Goal: Task Accomplishment & Management: Use online tool/utility

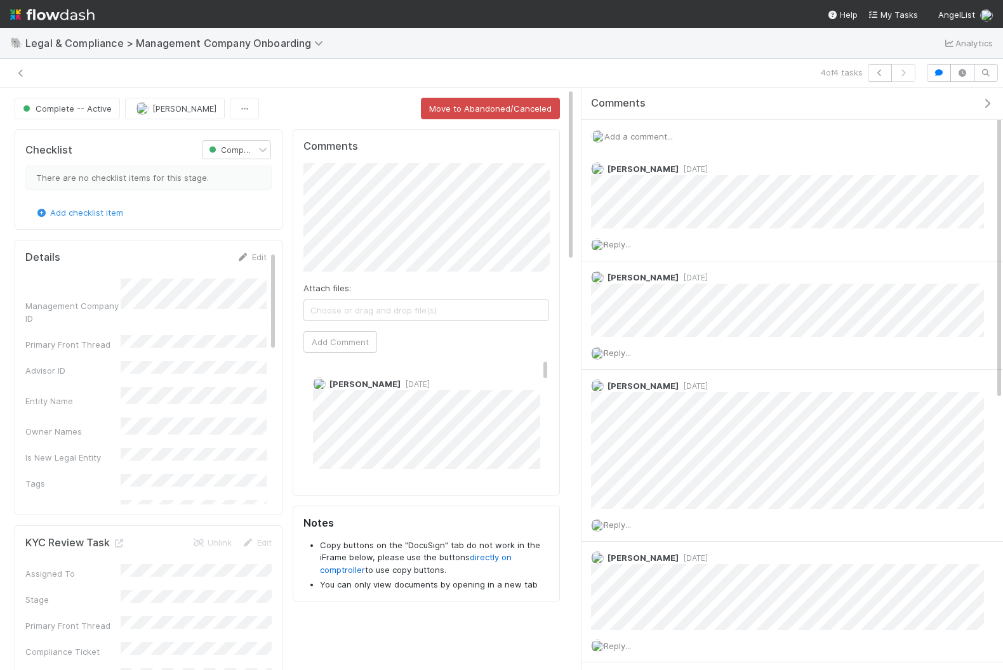
click at [50, 12] on img at bounding box center [52, 15] width 84 height 22
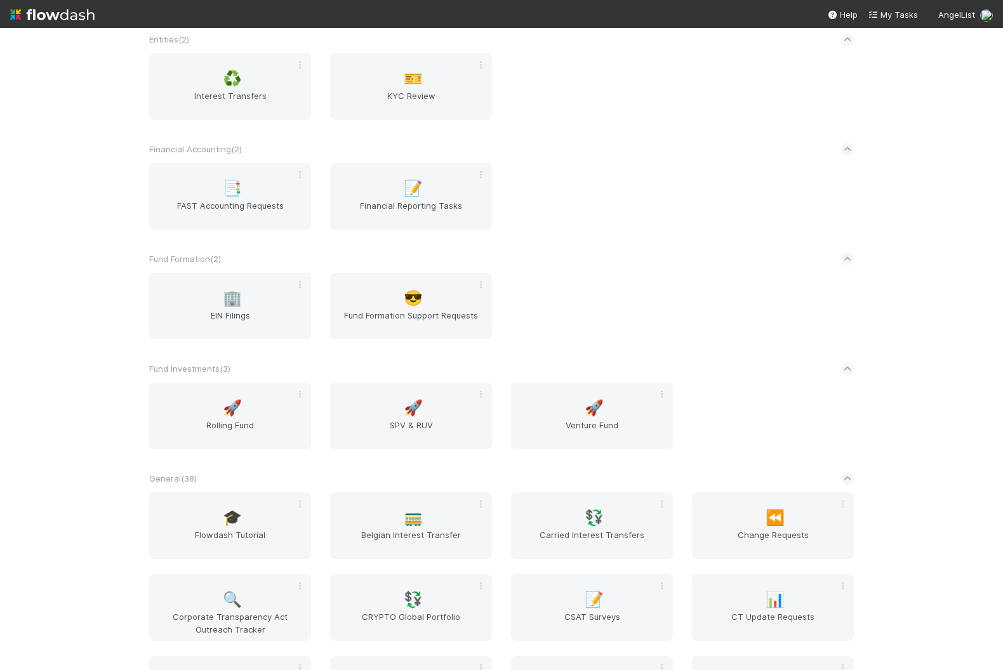
scroll to position [696, 0]
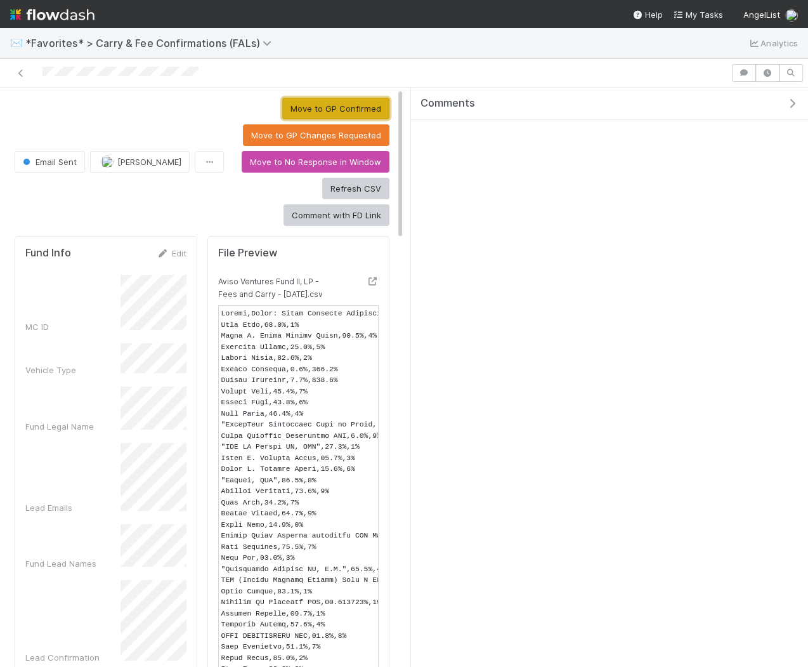
click at [340, 104] on button "Move to GP Confirmed" at bounding box center [335, 109] width 107 height 22
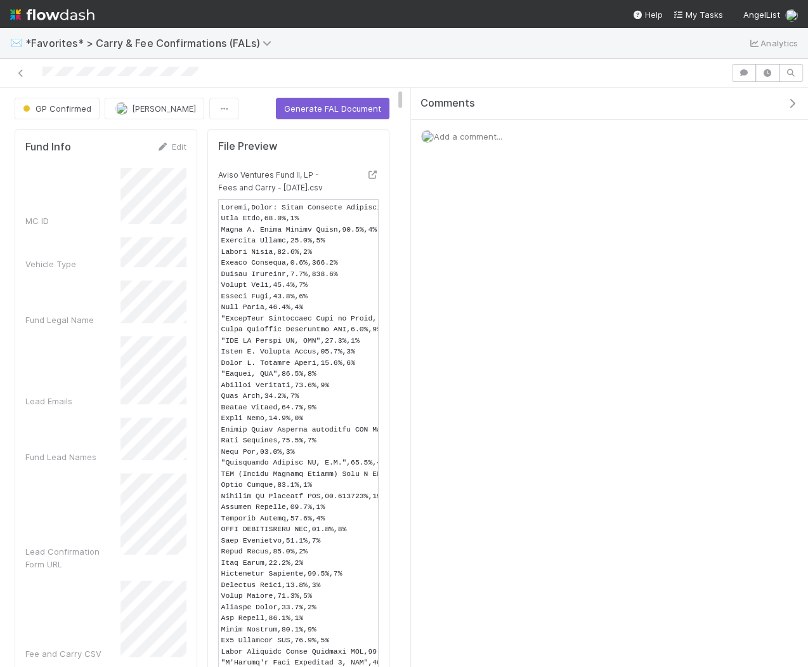
click at [795, 105] on icon "button" at bounding box center [792, 103] width 13 height 10
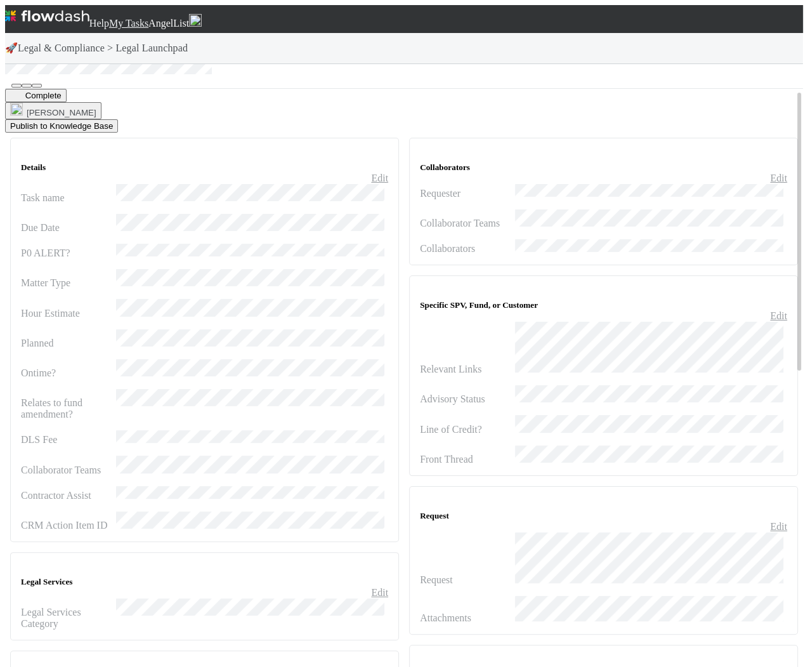
click at [22, 84] on button "button" at bounding box center [16, 86] width 10 height 4
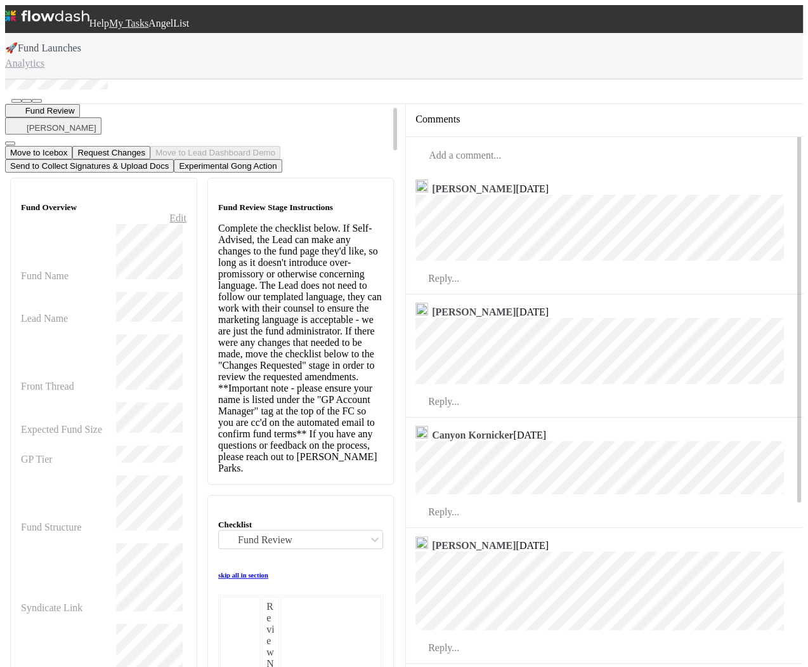
click at [419, 126] on icon "button" at bounding box center [419, 126] width 0 height 0
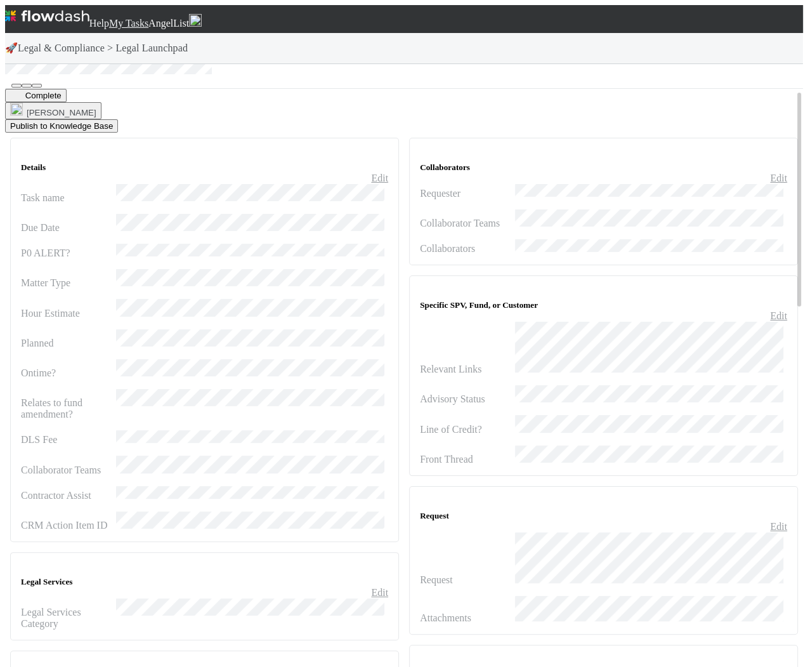
click at [16, 86] on icon "button" at bounding box center [16, 86] width 0 height 0
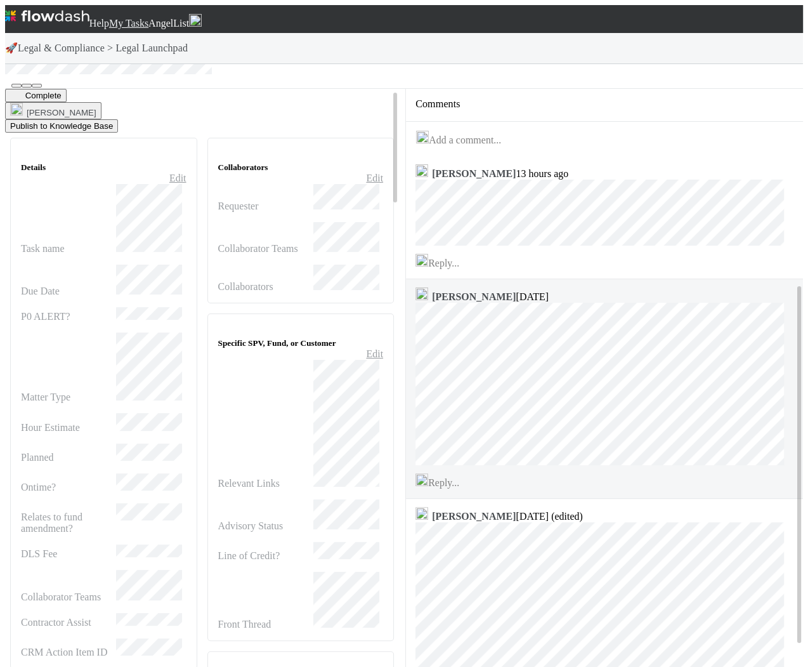
scroll to position [309, 0]
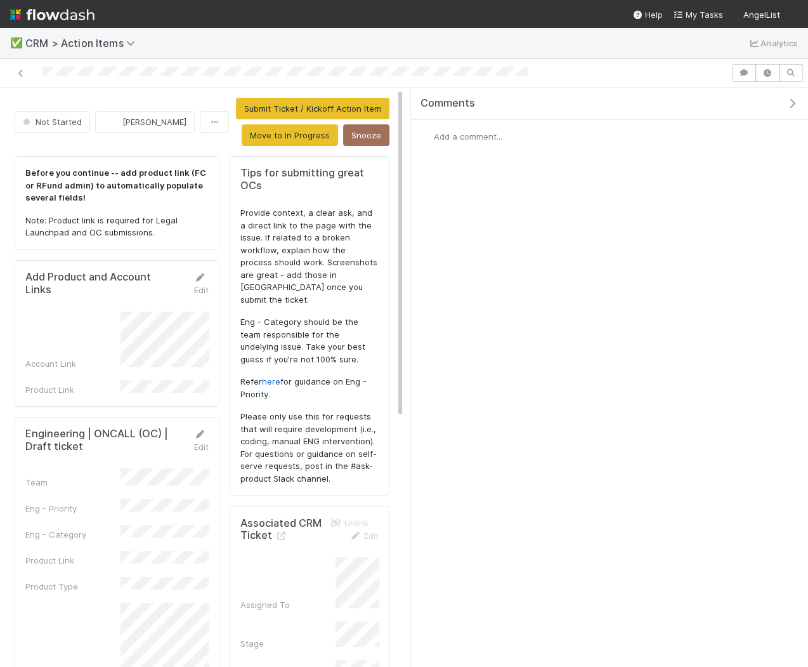
click at [794, 98] on button "button" at bounding box center [795, 103] width 26 height 11
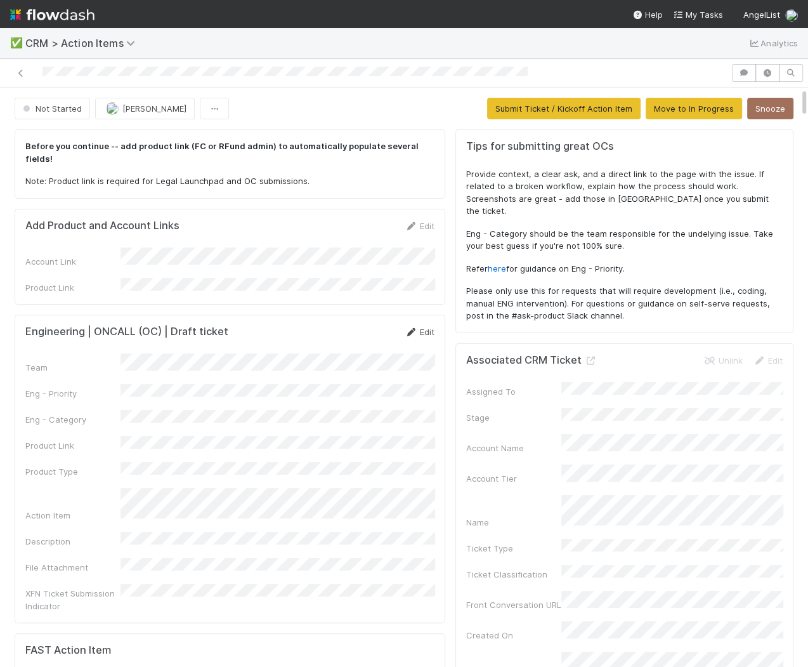
click at [425, 327] on link "Edit" at bounding box center [420, 332] width 30 height 10
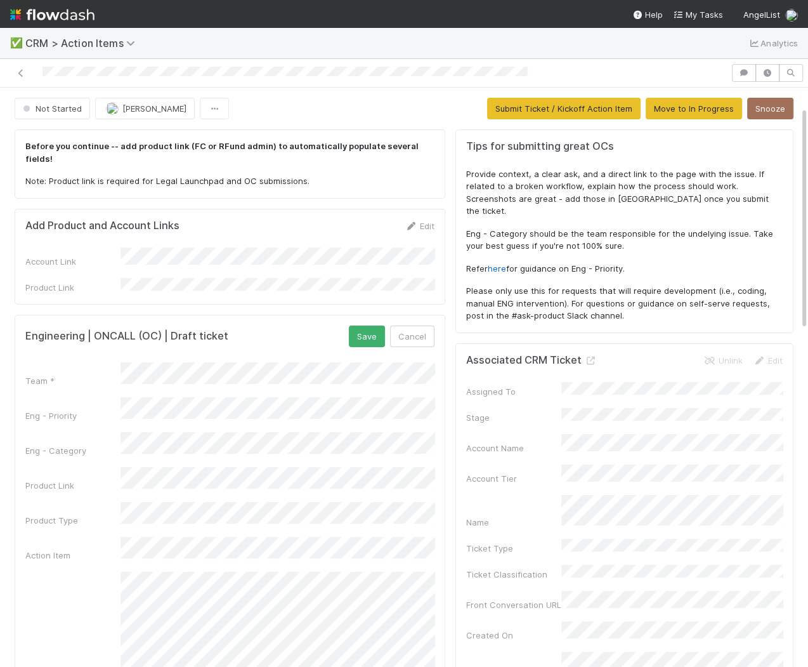
scroll to position [87, 0]
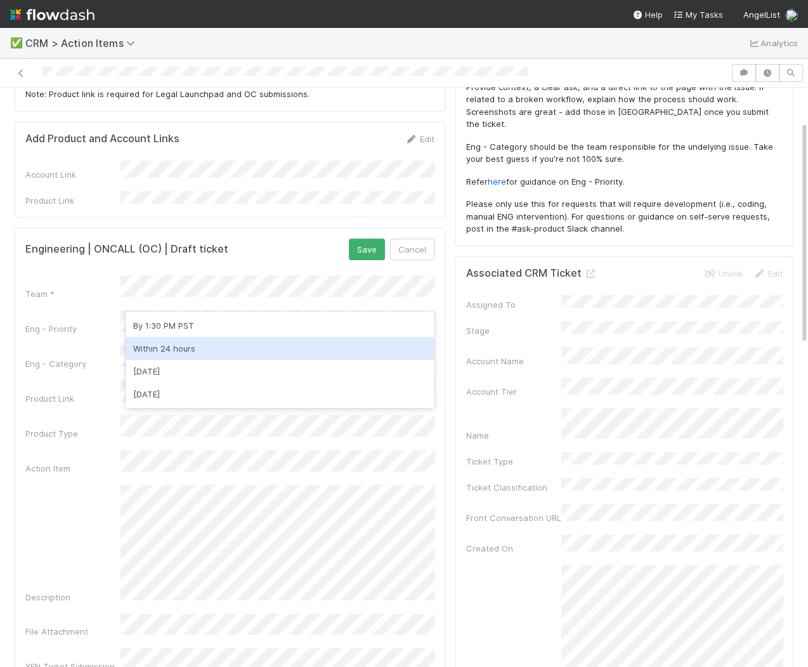
click at [214, 343] on div "Within 24 hours" at bounding box center [281, 348] width 310 height 23
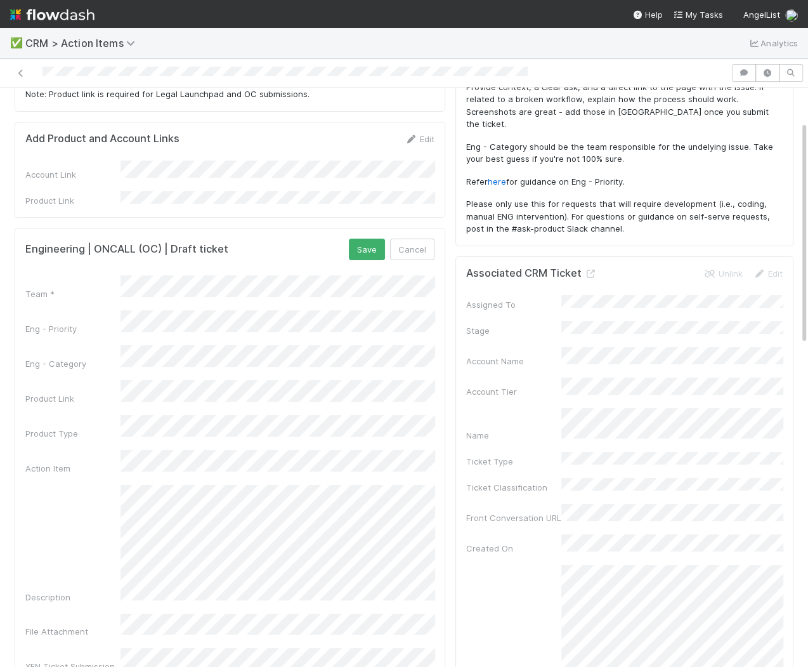
click at [101, 427] on div "Product Type" at bounding box center [72, 433] width 95 height 13
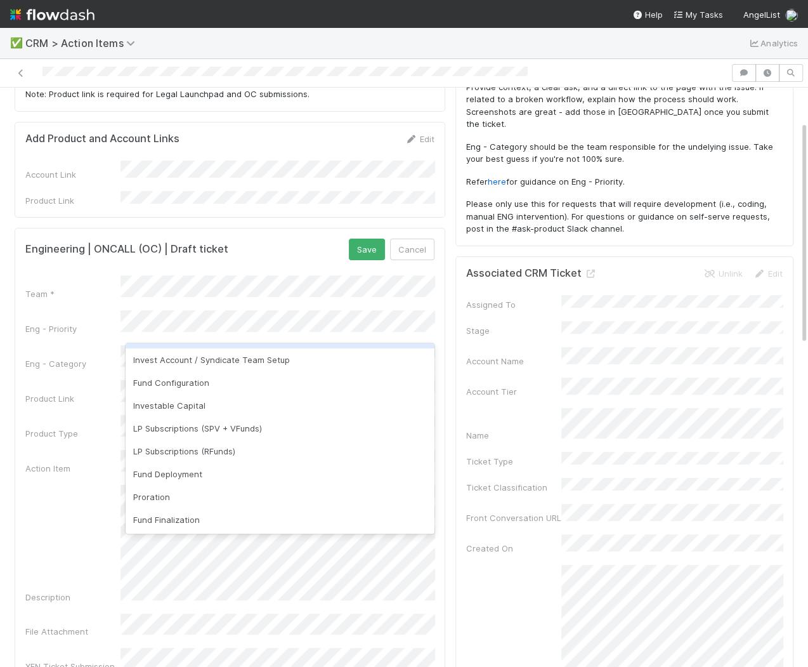
scroll to position [114, 0]
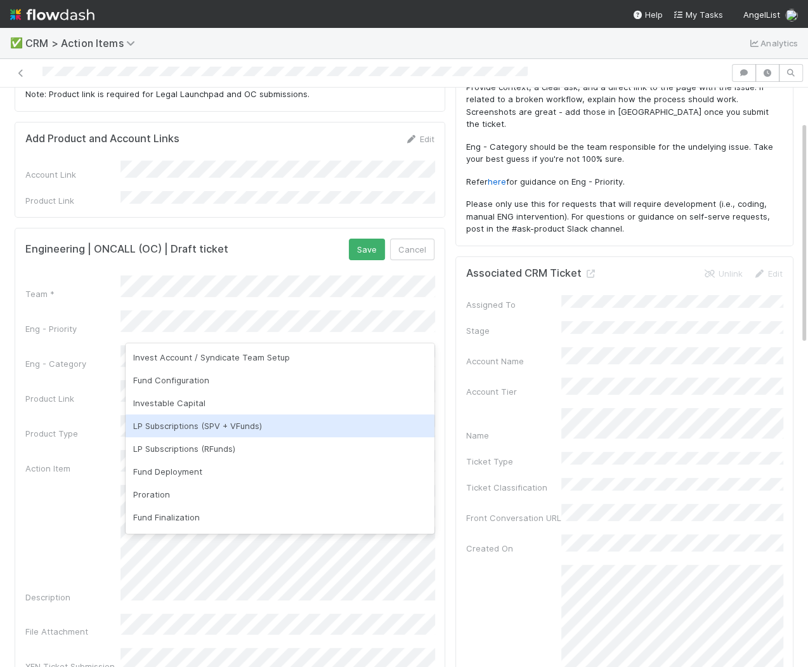
click at [200, 425] on div "LP Subscriptions (SPV + VFunds)" at bounding box center [281, 425] width 310 height 23
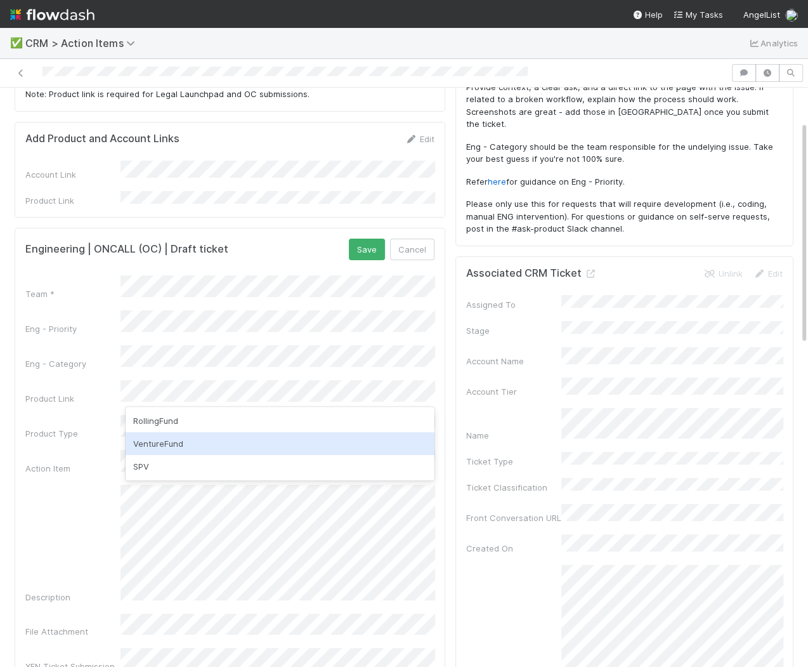
click at [190, 437] on div "VentureFund" at bounding box center [281, 443] width 310 height 23
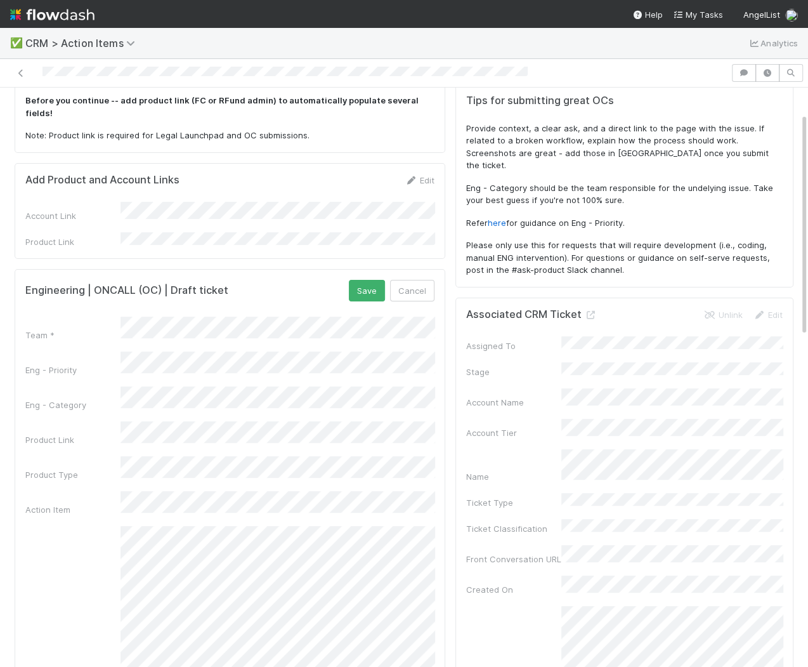
scroll to position [0, 0]
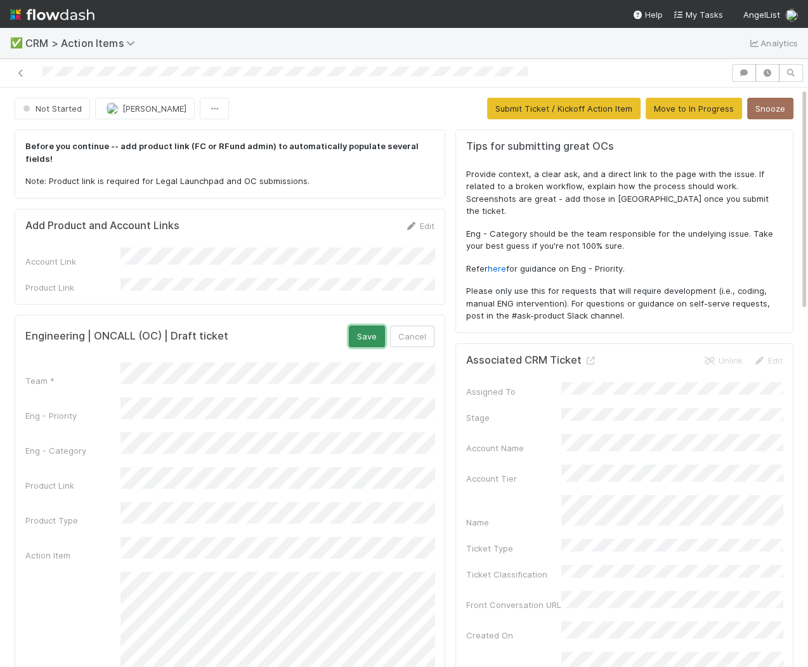
click at [363, 326] on button "Save" at bounding box center [367, 337] width 36 height 22
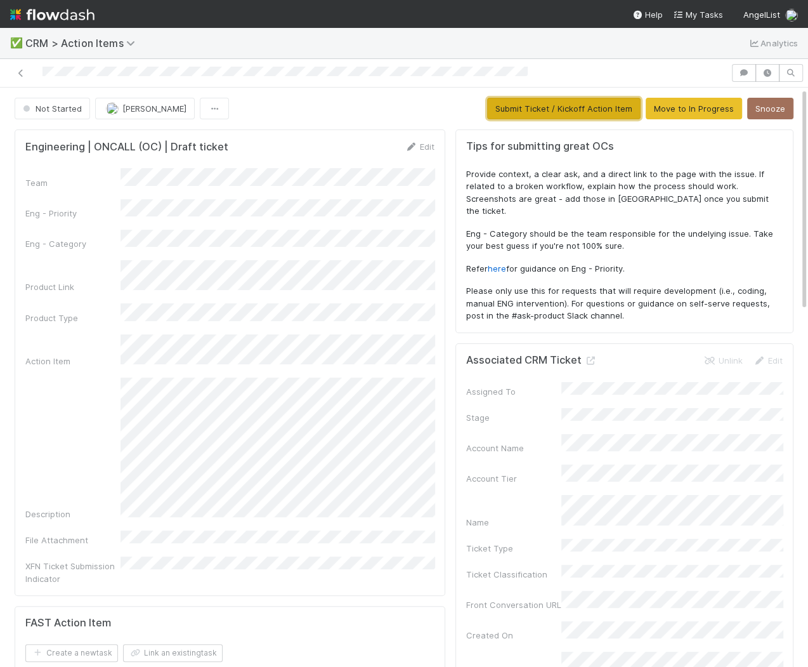
click at [574, 107] on button "Submit Ticket / Kickoff Action Item" at bounding box center [564, 109] width 154 height 22
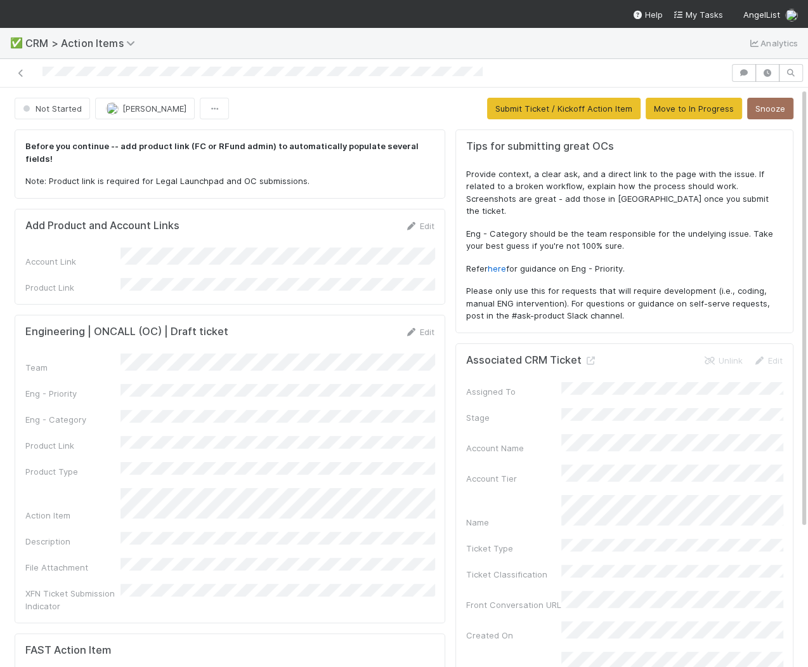
click at [414, 315] on div "Engineering | ONCALL (OC) | Draft ticket Edit Team Eng - Priority Eng - Categor…" at bounding box center [230, 469] width 431 height 308
click at [417, 328] on icon at bounding box center [411, 332] width 13 height 8
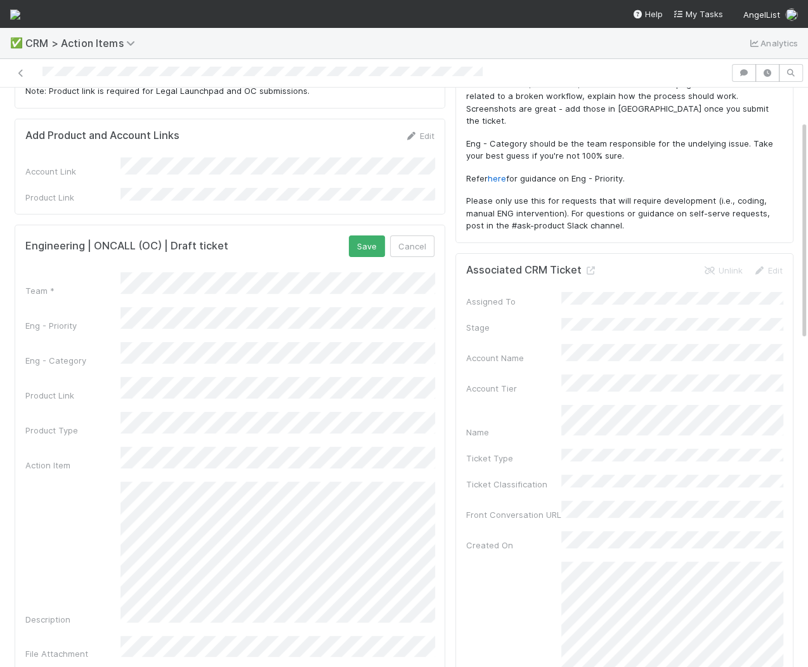
scroll to position [135, 0]
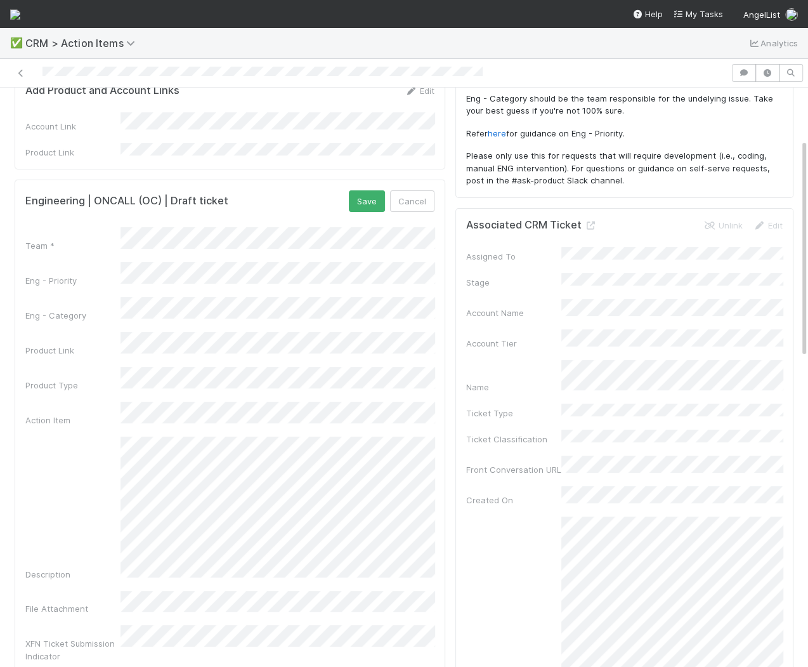
click at [239, 544] on div "Team * Eng - Priority Eng - Category Product Link Product Type Action Item Desc…" at bounding box center [229, 444] width 409 height 435
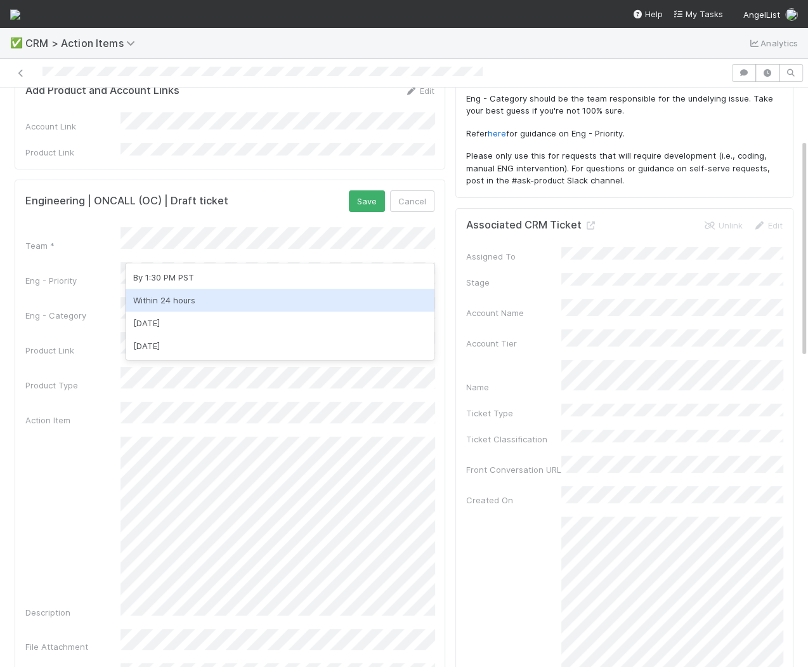
click at [298, 301] on div "Within 24 hours" at bounding box center [281, 300] width 310 height 23
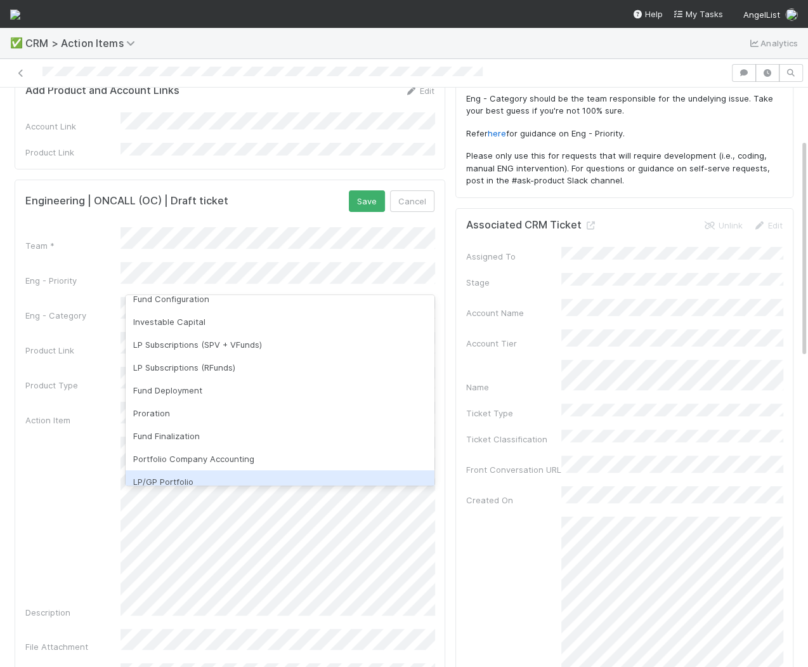
scroll to position [130, 0]
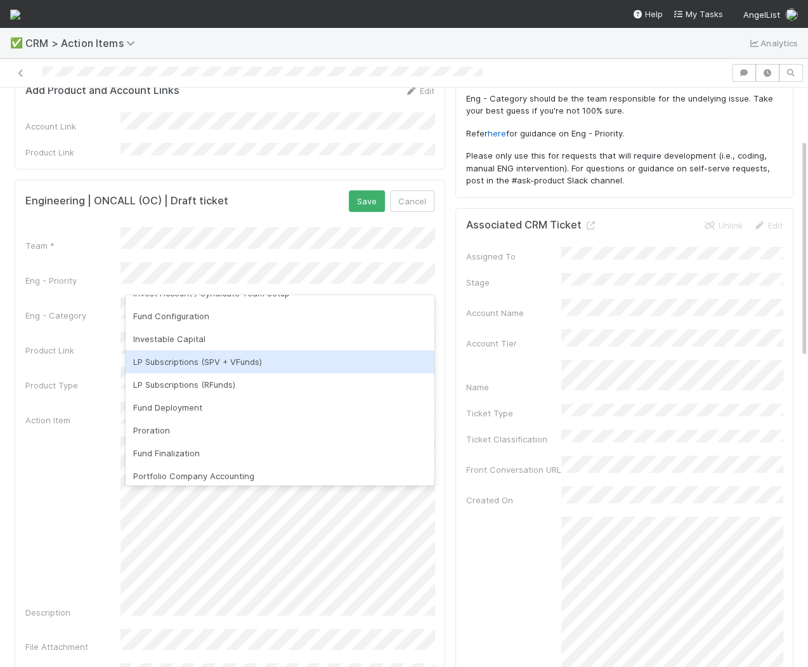
click at [250, 364] on div "LP Subscriptions (SPV + VFunds)" at bounding box center [281, 361] width 310 height 23
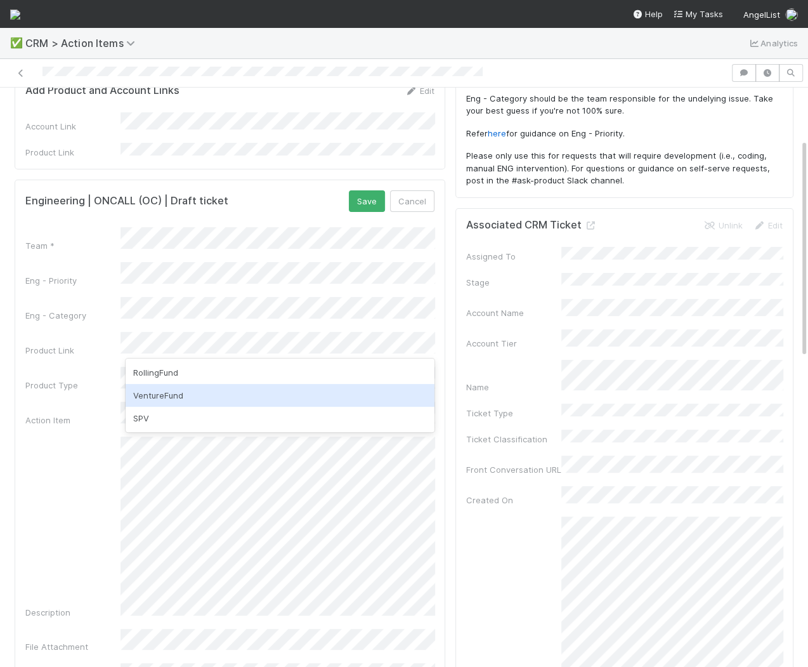
click at [187, 394] on div "VentureFund" at bounding box center [281, 395] width 310 height 23
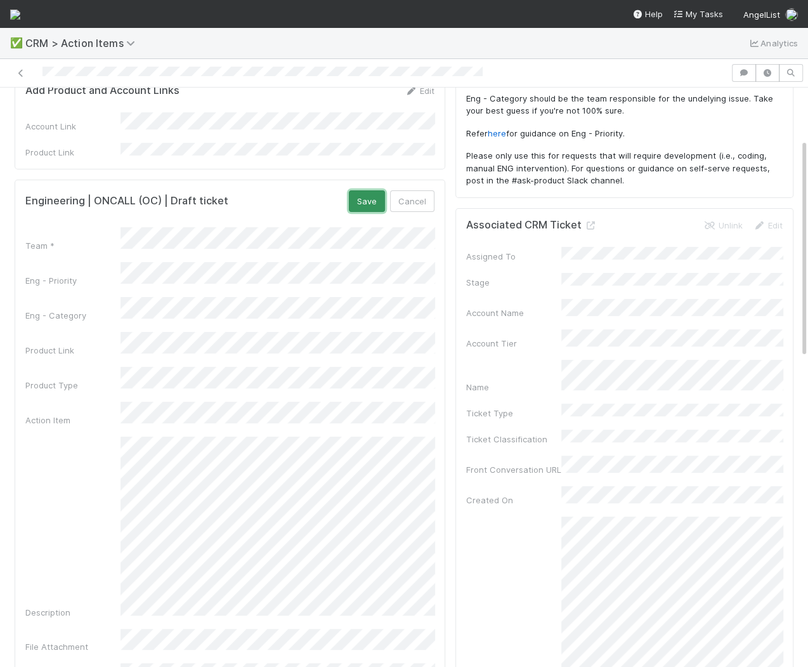
click at [370, 190] on button "Save" at bounding box center [367, 201] width 36 height 22
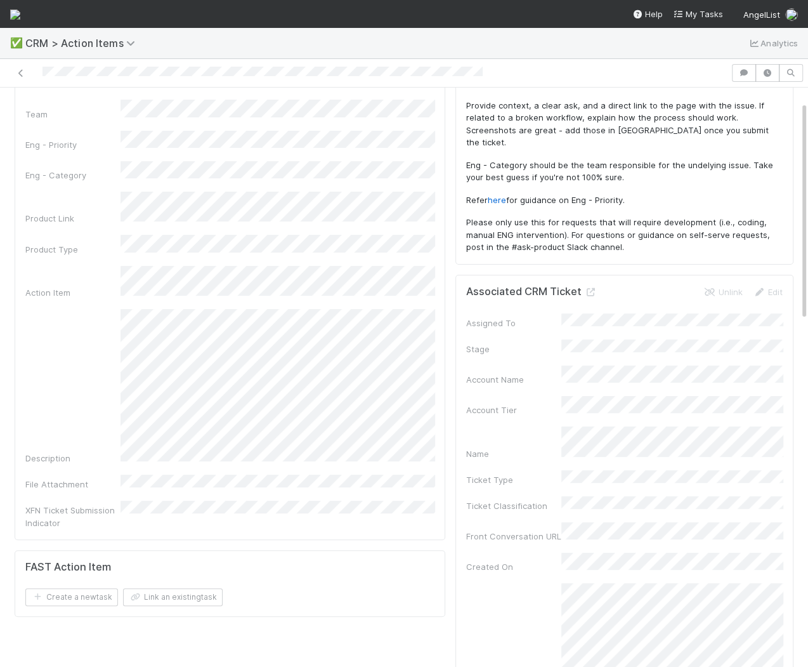
scroll to position [0, 0]
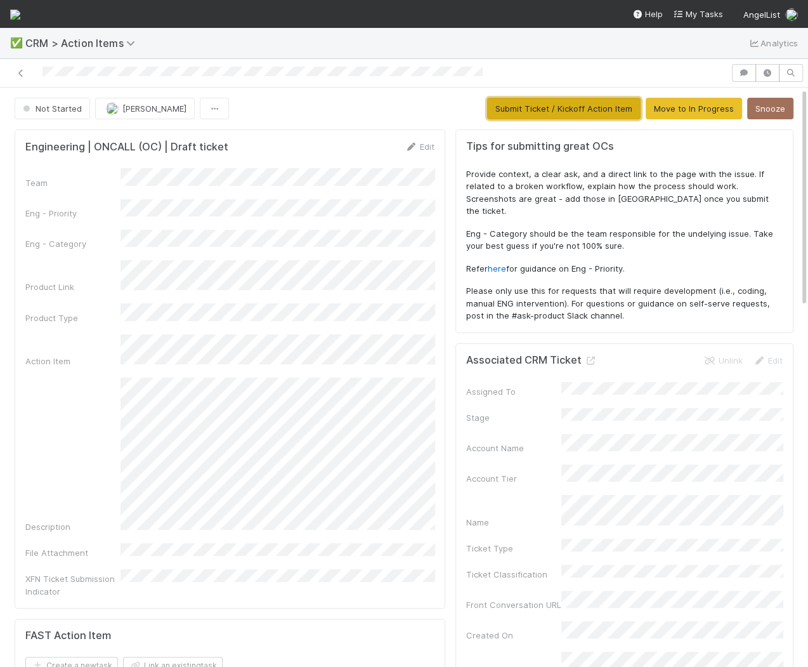
click at [546, 114] on button "Submit Ticket / Kickoff Action Item" at bounding box center [564, 109] width 154 height 22
